Goal: Task Accomplishment & Management: Use online tool/utility

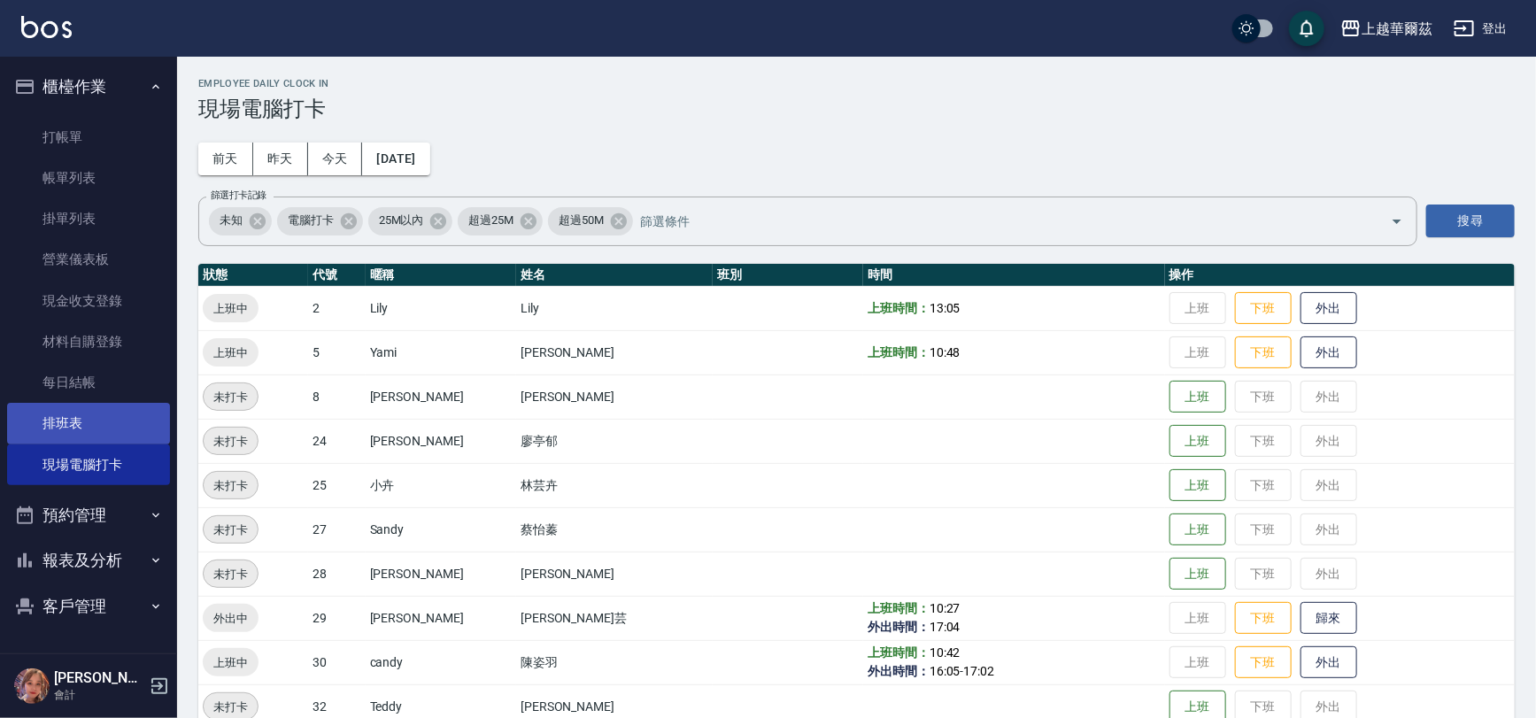
click at [53, 410] on link "排班表" at bounding box center [88, 423] width 163 height 41
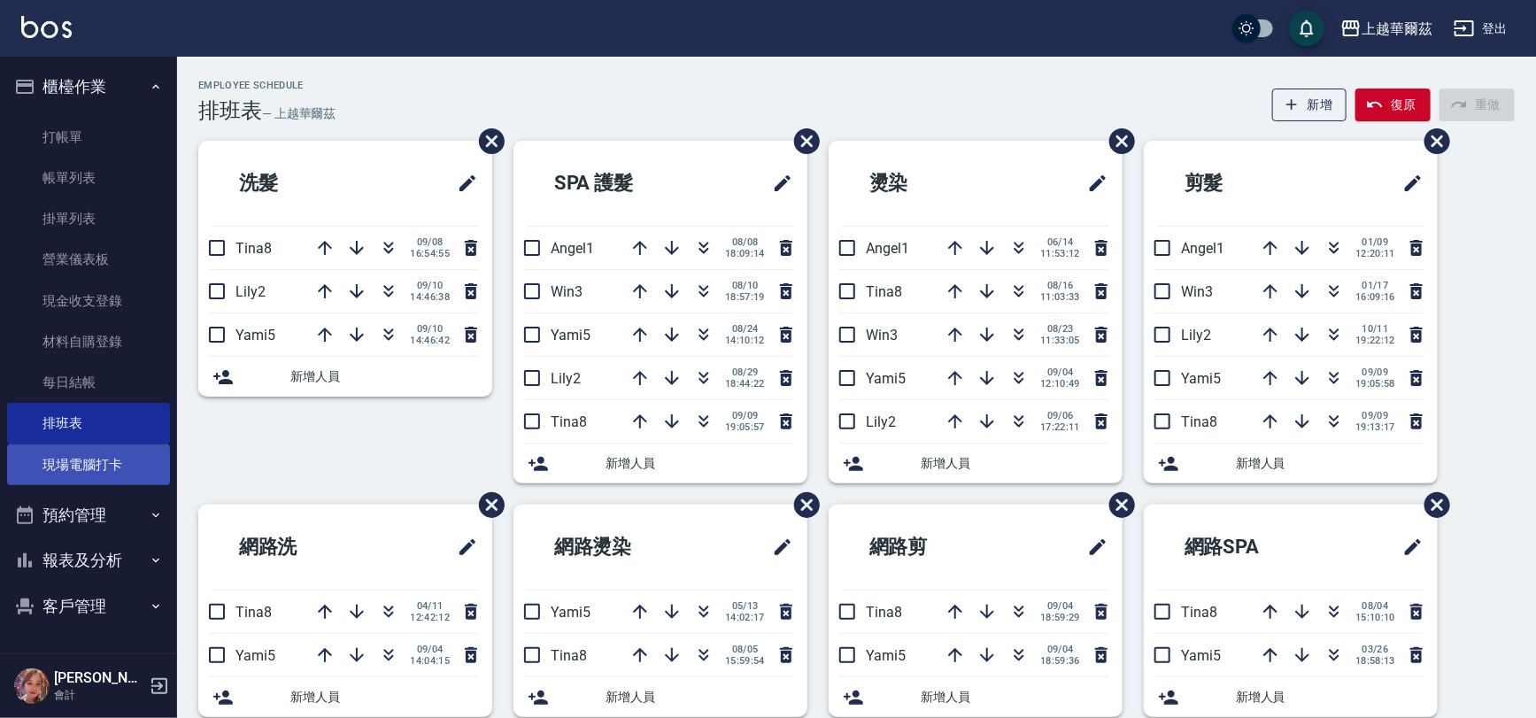
click at [89, 450] on link "現場電腦打卡" at bounding box center [88, 464] width 163 height 41
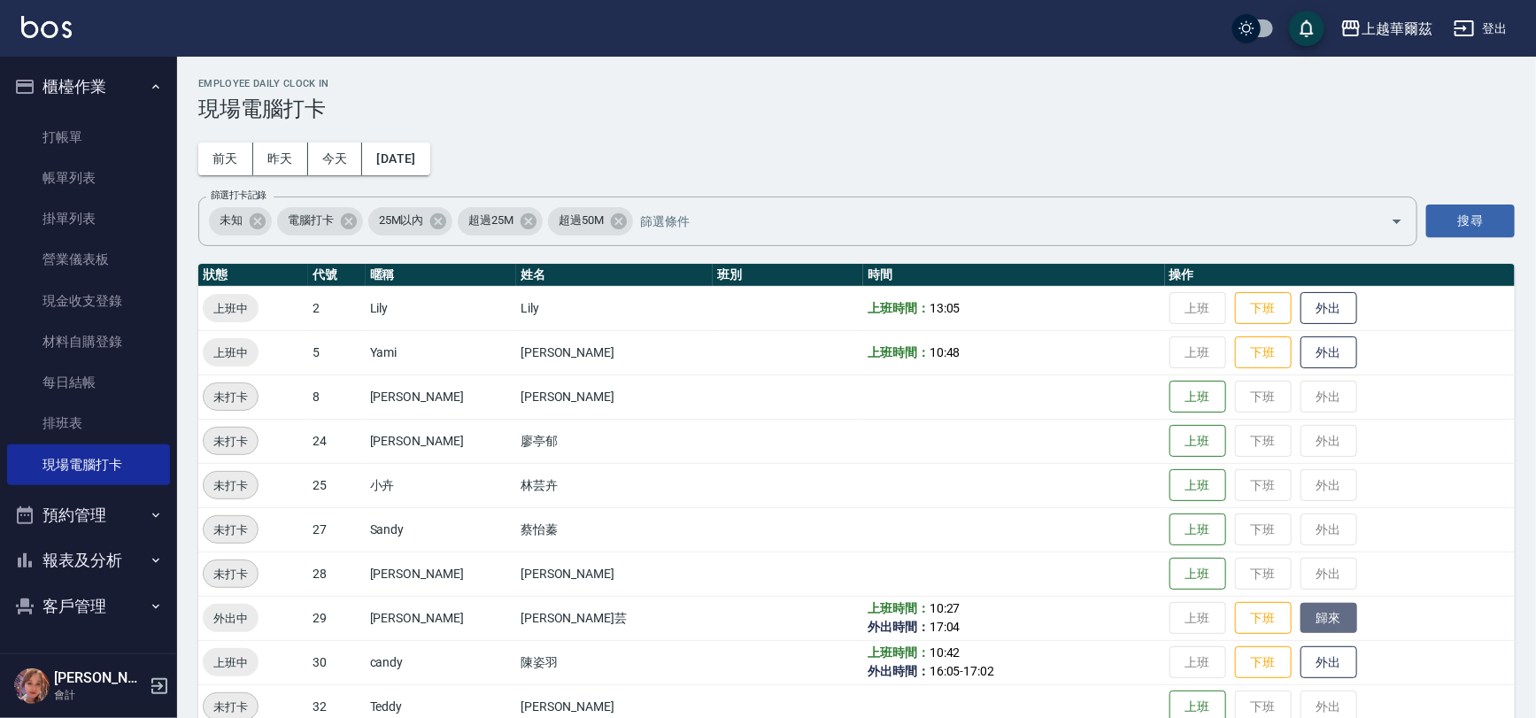
click at [1304, 613] on button "歸來" at bounding box center [1328, 618] width 57 height 31
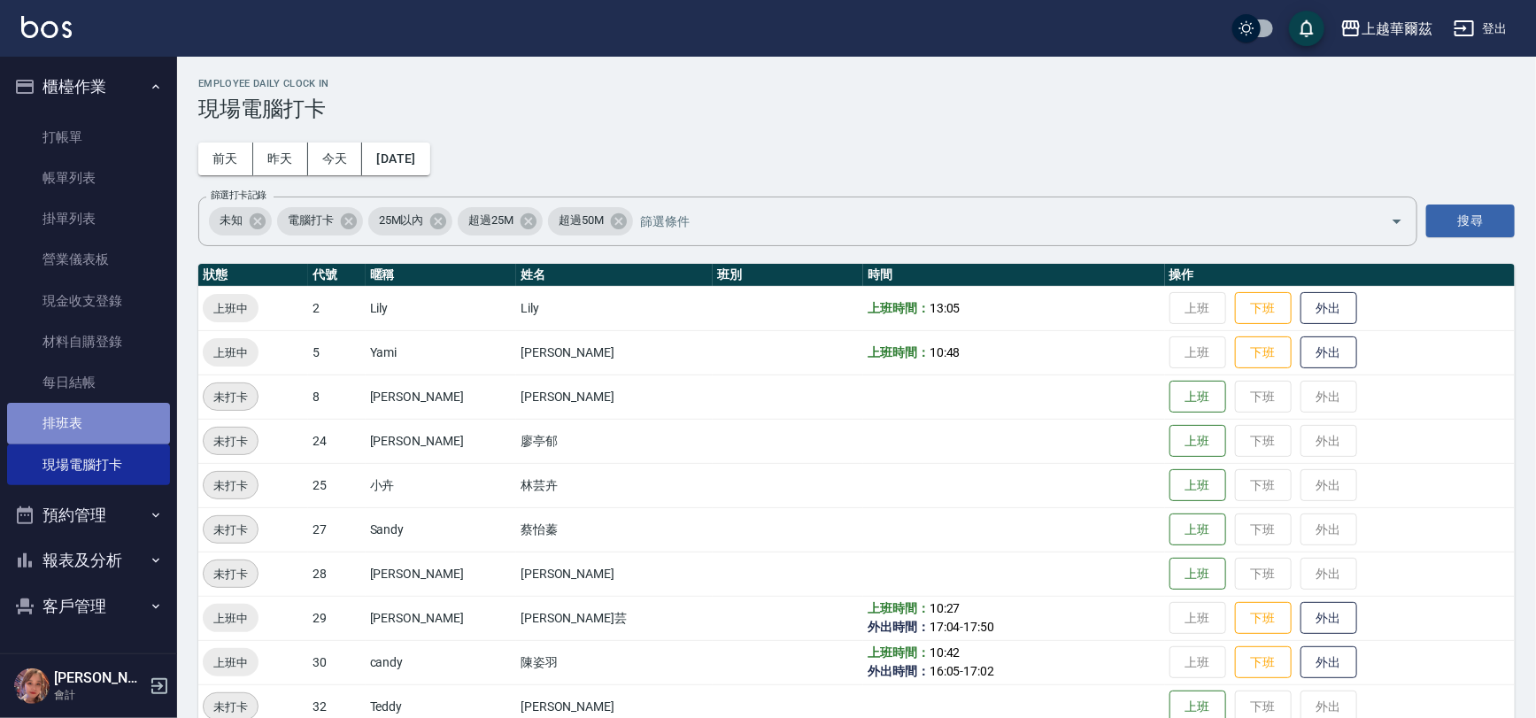
click at [119, 426] on link "排班表" at bounding box center [88, 423] width 163 height 41
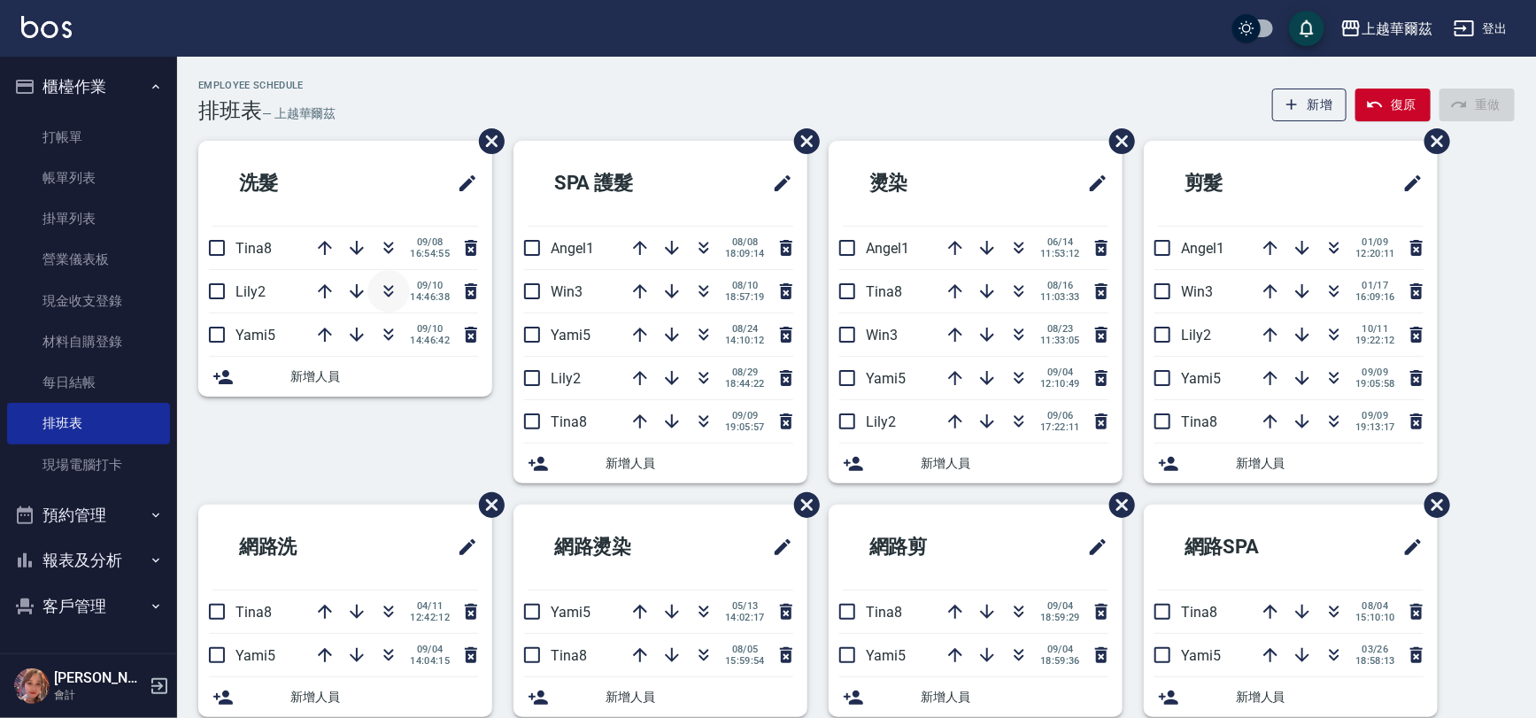
click at [397, 290] on icon "button" at bounding box center [388, 291] width 21 height 21
